Goal: Task Accomplishment & Management: Use online tool/utility

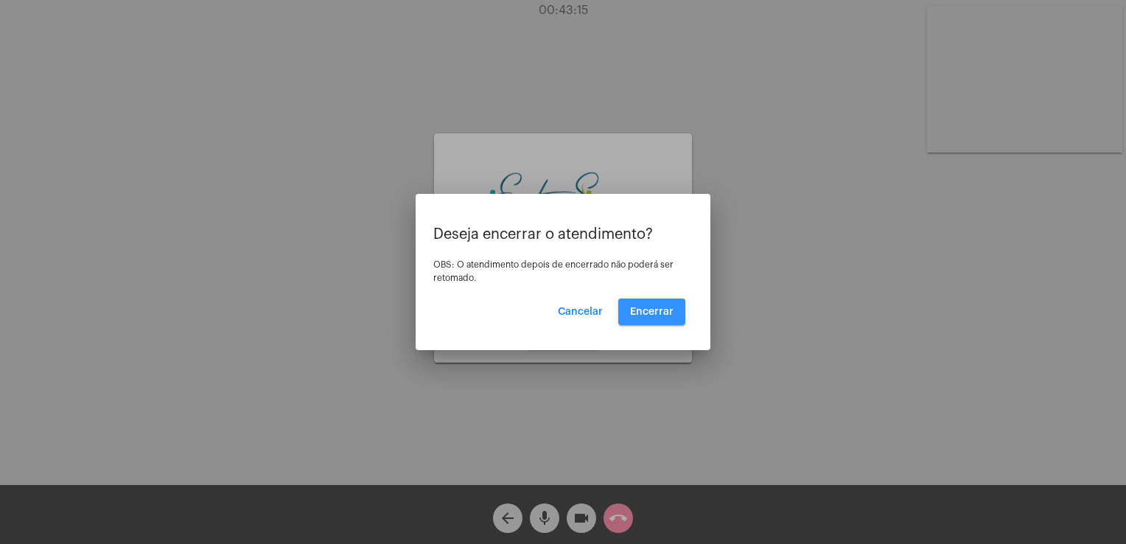
click at [634, 316] on span "Encerrar" at bounding box center [651, 311] width 43 height 10
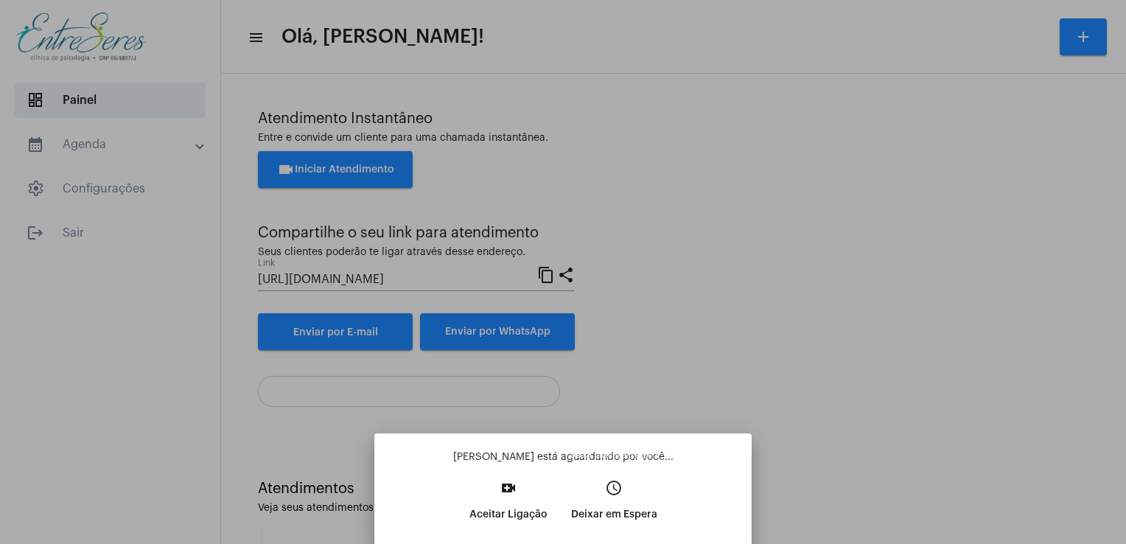
click at [622, 499] on button "access_time Deixar em [GEOGRAPHIC_DATA]" at bounding box center [614, 505] width 110 height 63
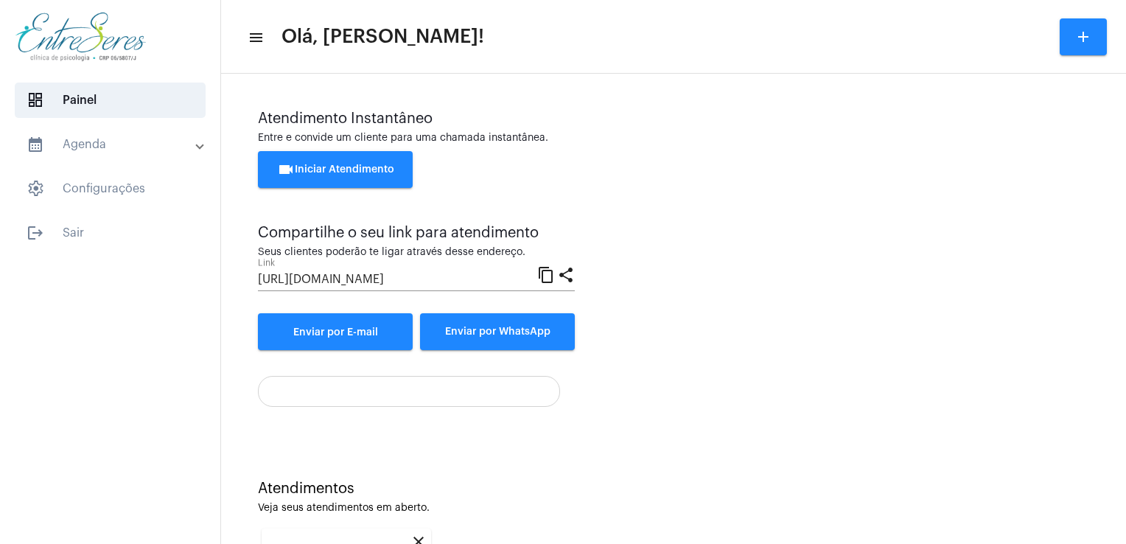
scroll to position [196, 0]
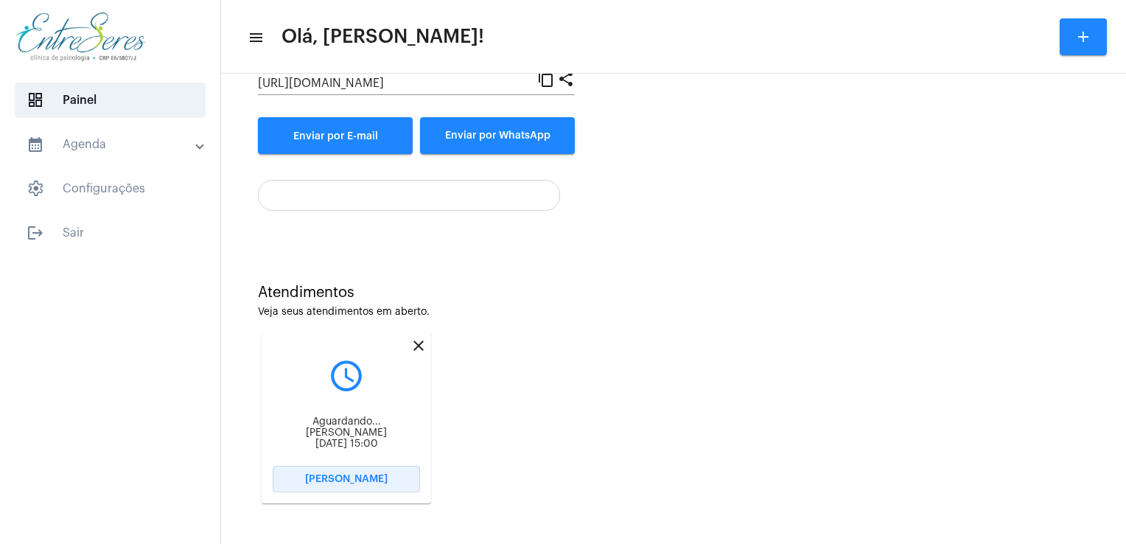
click at [389, 488] on button "[PERSON_NAME]" at bounding box center [346, 479] width 147 height 27
